Goal: Navigation & Orientation: Find specific page/section

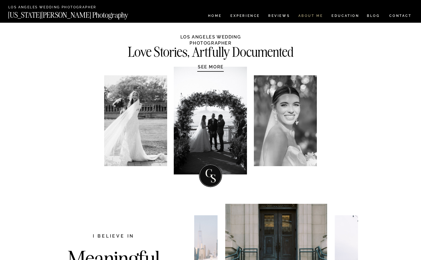
click at [309, 15] on nav "ABOUT ME" at bounding box center [310, 16] width 25 height 5
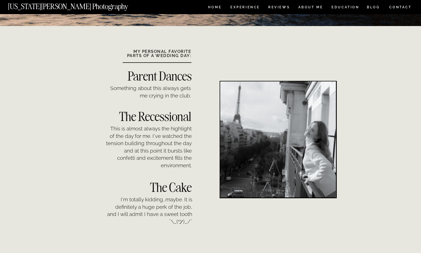
scroll to position [413, 0]
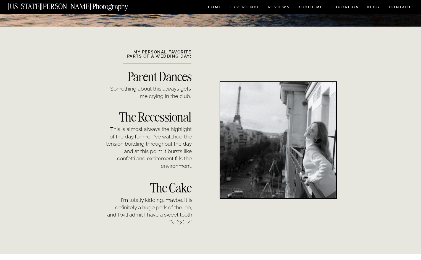
click at [236, 160] on div at bounding box center [278, 140] width 116 height 116
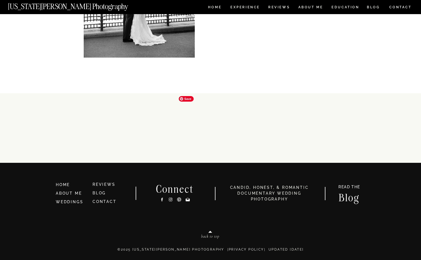
scroll to position [1168, 0]
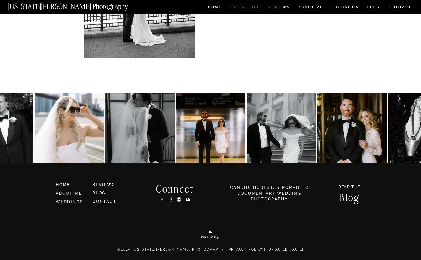
click at [171, 198] on icon at bounding box center [171, 199] width 2 height 2
